Goal: Task Accomplishment & Management: Manage account settings

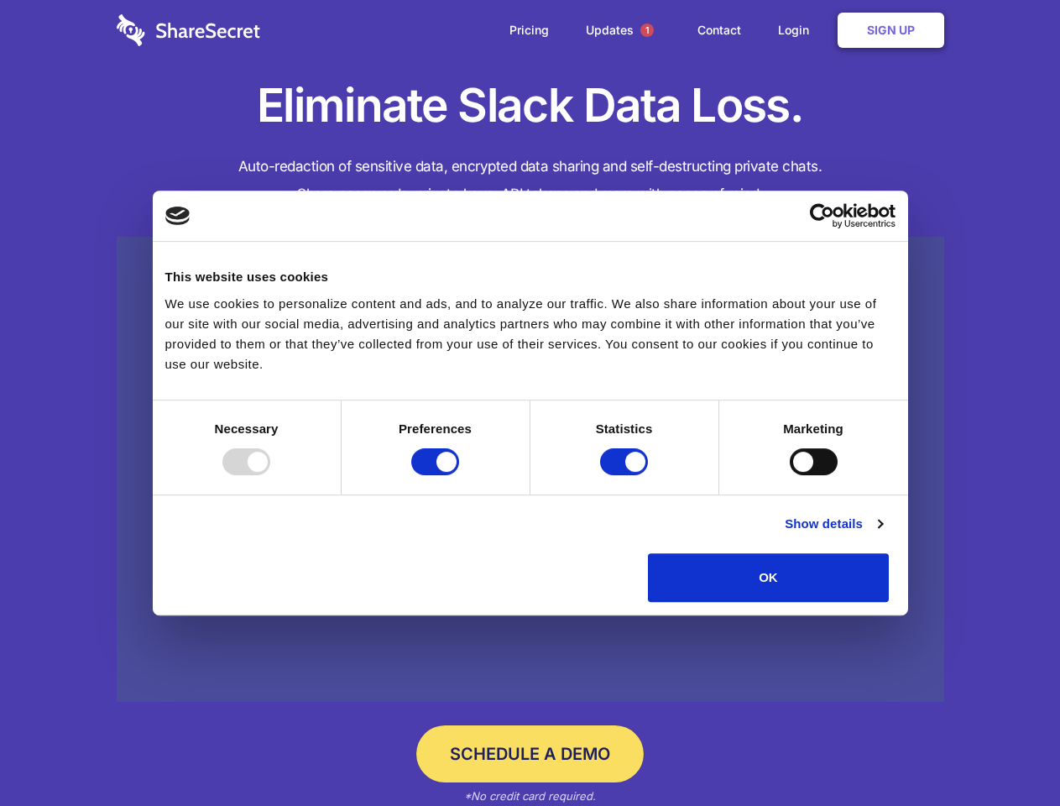
click at [270, 475] on div at bounding box center [246, 461] width 48 height 27
click at [459, 475] on input "Preferences" at bounding box center [435, 461] width 48 height 27
checkbox input "false"
click at [626, 475] on input "Statistics" at bounding box center [624, 461] width 48 height 27
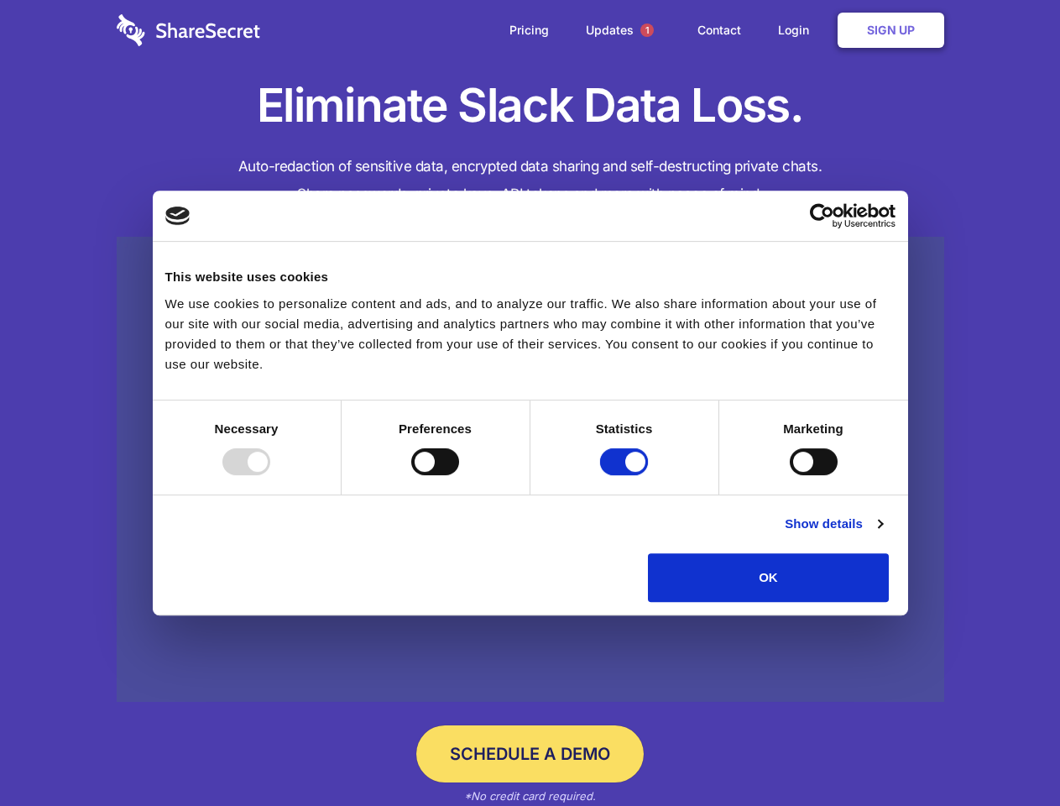
checkbox input "false"
click at [790, 475] on input "Marketing" at bounding box center [814, 461] width 48 height 27
checkbox input "true"
click at [882, 534] on link "Show details" at bounding box center [833, 524] width 97 height 20
